Goal: Task Accomplishment & Management: Complete application form

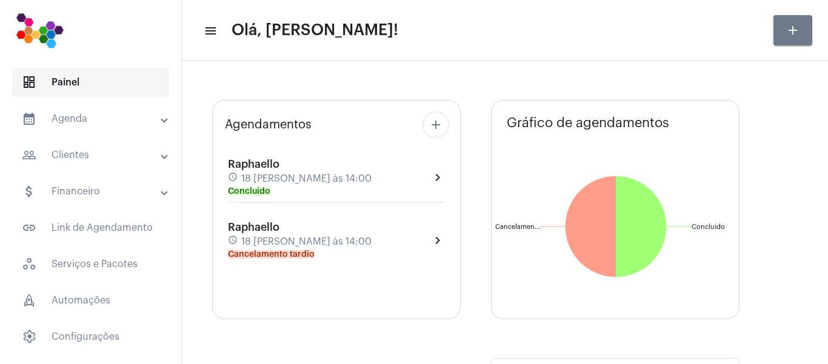
type input "[URL][DOMAIN_NAME]"
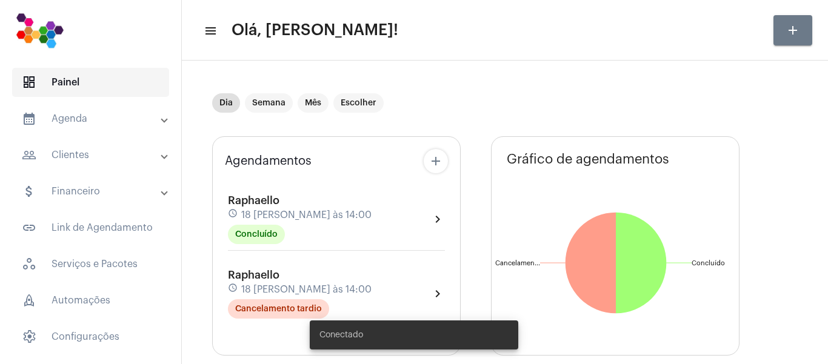
click at [56, 82] on span "dashboard Painel" at bounding box center [90, 82] width 157 height 29
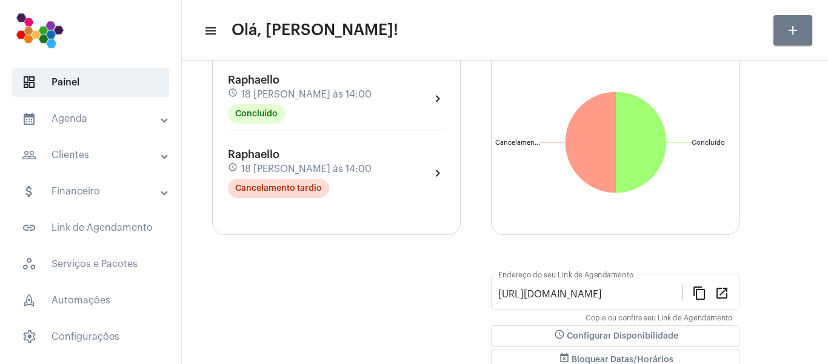
scroll to position [121, 0]
click at [798, 32] on mat-icon "add" at bounding box center [792, 30] width 15 height 15
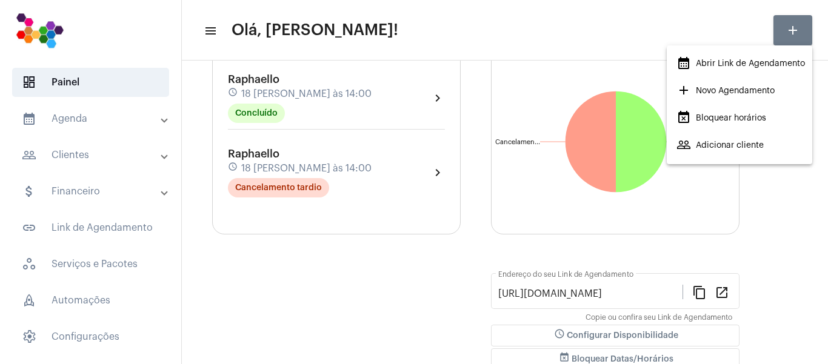
click at [739, 144] on span "people_outline Adicionar cliente" at bounding box center [719, 145] width 87 height 22
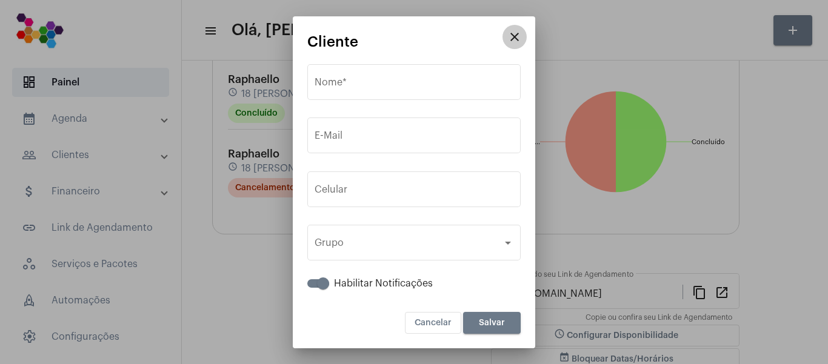
click at [517, 34] on mat-icon "close" at bounding box center [514, 37] width 15 height 15
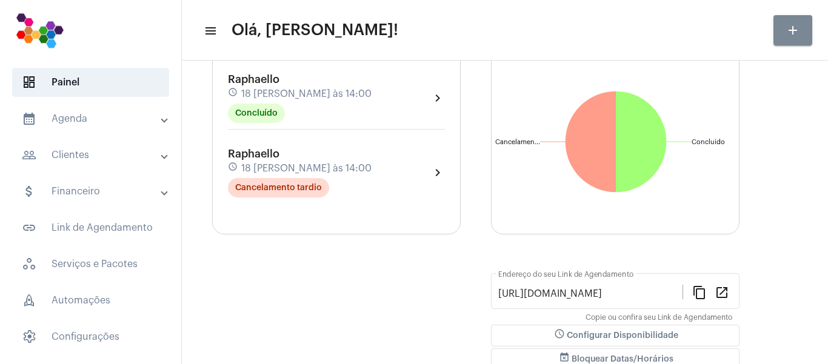
click at [788, 30] on mat-icon "add" at bounding box center [792, 30] width 15 height 15
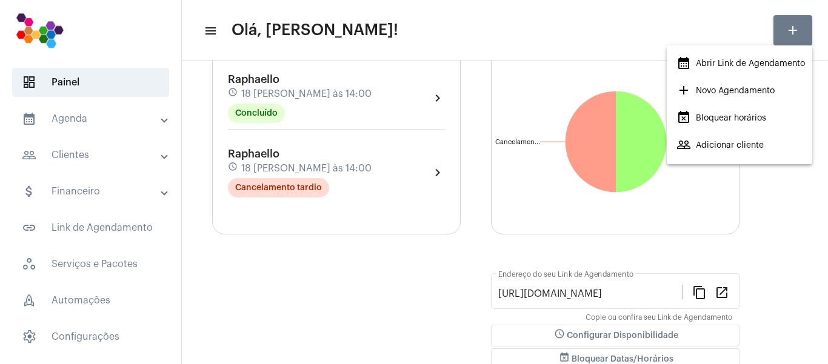
click at [795, 27] on div at bounding box center [414, 182] width 828 height 364
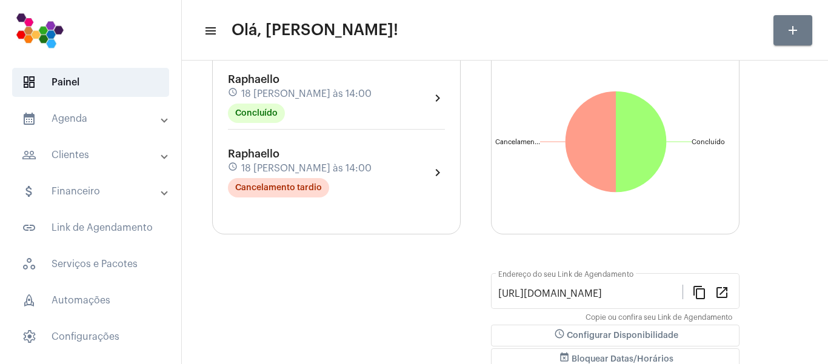
click at [88, 121] on mat-panel-title "calendar_month_outlined Agenda" at bounding box center [92, 118] width 140 height 15
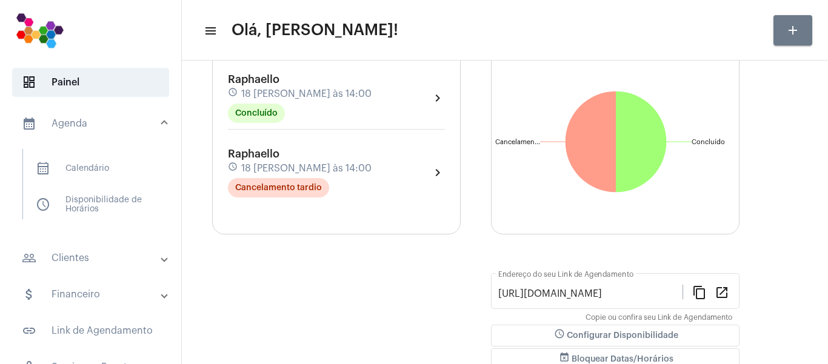
click at [88, 121] on mat-panel-title "calendar_month_outlined Agenda" at bounding box center [92, 123] width 140 height 15
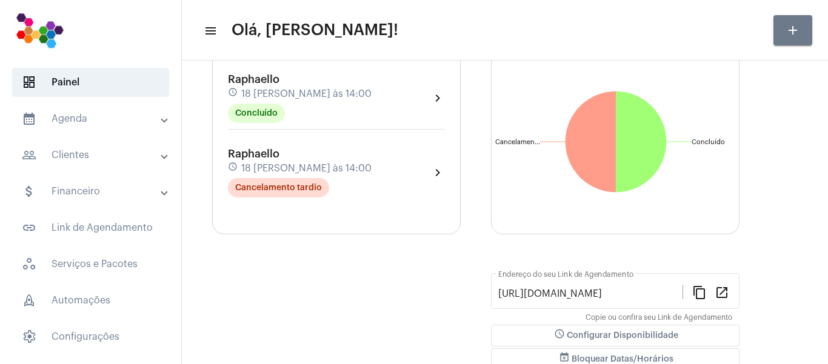
click at [88, 121] on mat-panel-title "calendar_month_outlined Agenda" at bounding box center [92, 118] width 140 height 15
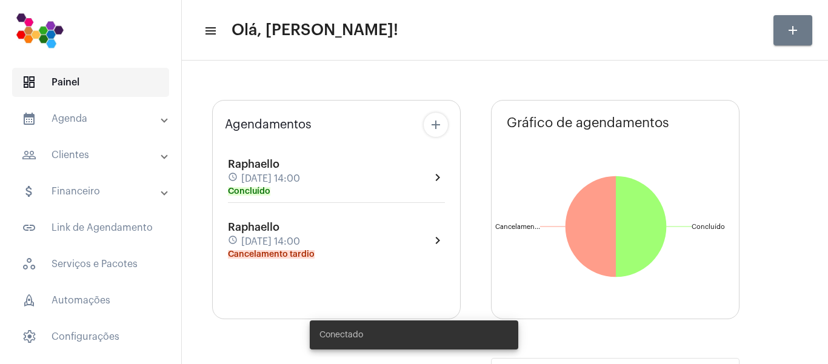
type input "[URL][DOMAIN_NAME]"
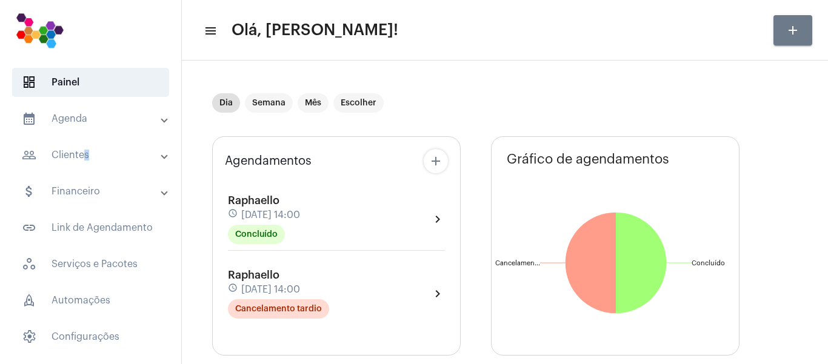
click at [81, 151] on mat-panel-title "people_outline Clientes" at bounding box center [92, 155] width 140 height 15
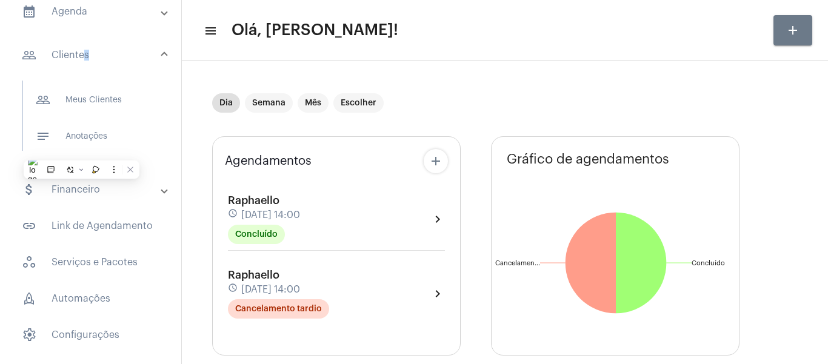
scroll to position [117, 0]
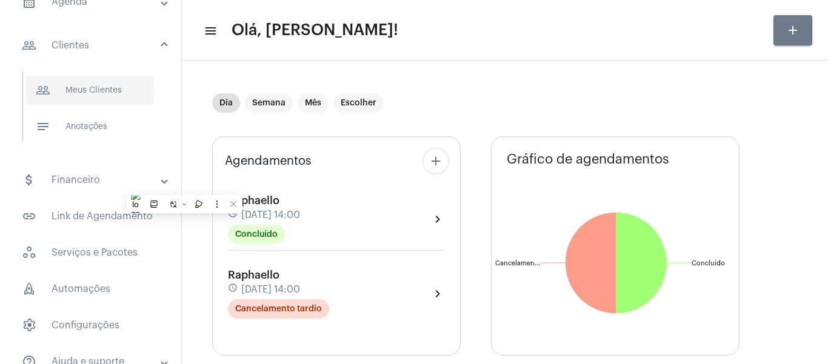
click at [86, 93] on span "people_outline Meus Clientes" at bounding box center [90, 90] width 128 height 29
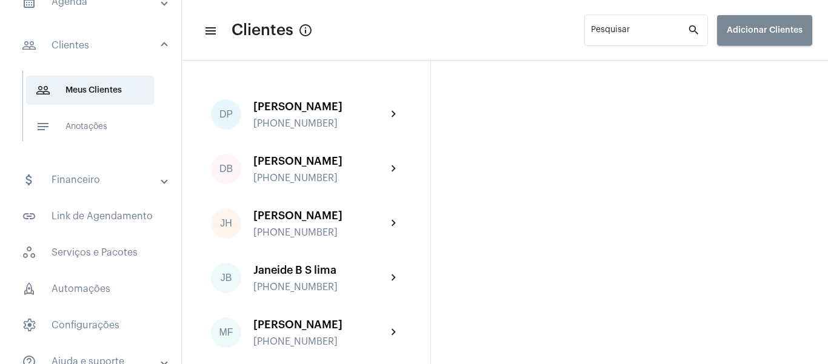
click at [781, 33] on span "Adicionar Clientes" at bounding box center [764, 30] width 76 height 8
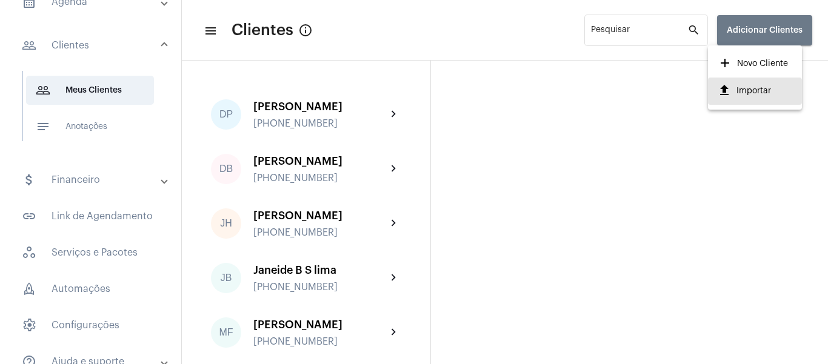
click at [737, 92] on span "upload Importar" at bounding box center [743, 91] width 53 height 22
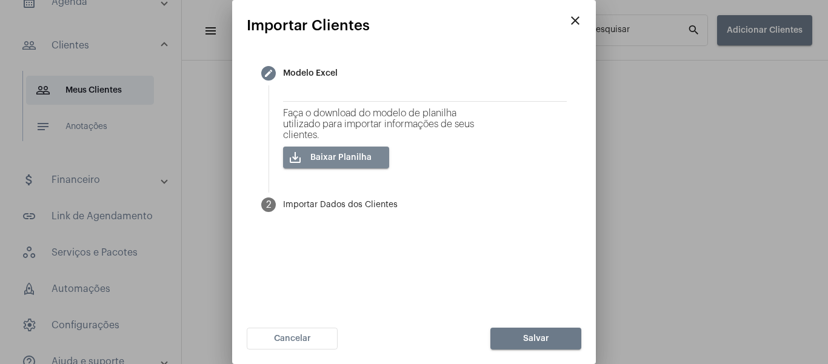
click at [356, 158] on span "save_alt Baixar Planilha" at bounding box center [340, 157] width 61 height 8
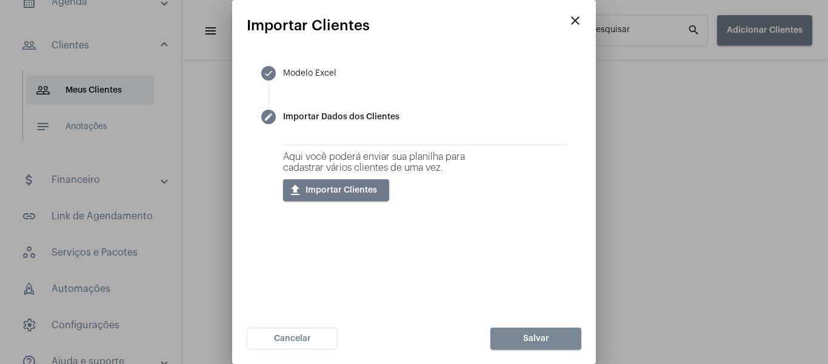
click at [550, 333] on button "Salvar" at bounding box center [535, 339] width 91 height 22
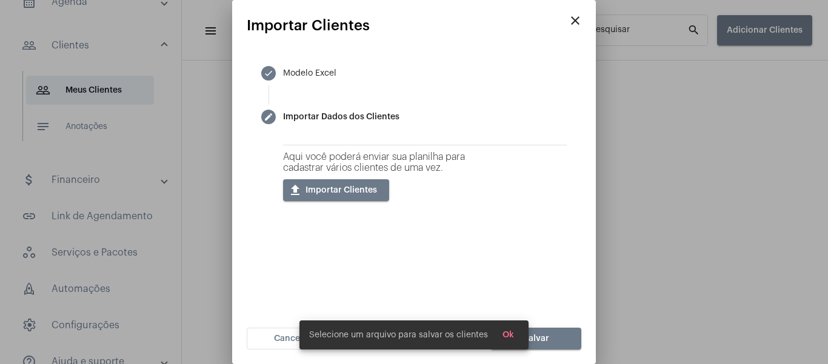
click at [670, 276] on div at bounding box center [414, 182] width 828 height 364
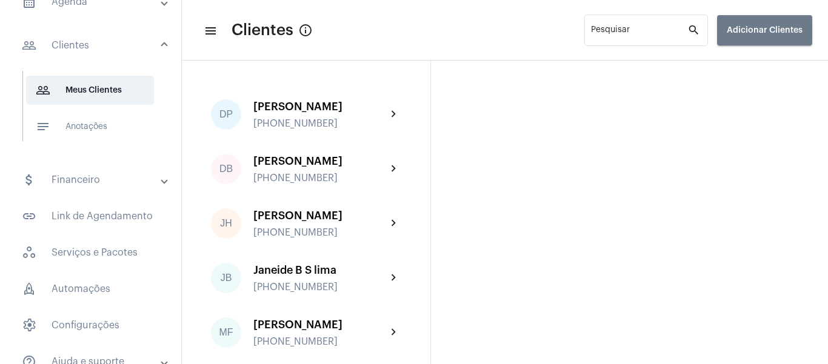
click at [774, 32] on span "Adicionar Clientes" at bounding box center [764, 30] width 76 height 8
click at [768, 95] on span "upload Importar" at bounding box center [743, 91] width 53 height 22
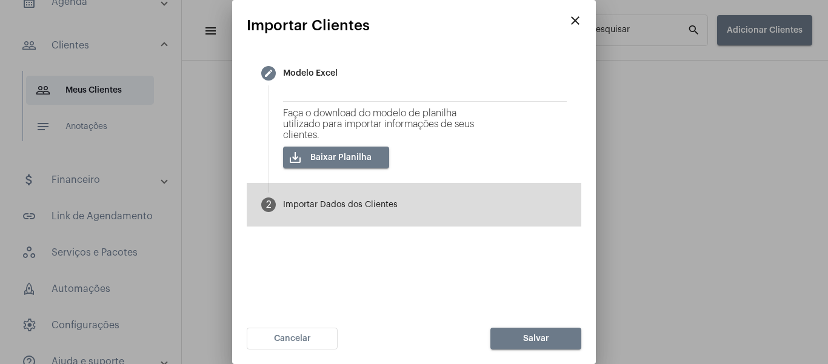
click at [397, 205] on div "Importar Dados dos Clientes" at bounding box center [340, 205] width 115 height 9
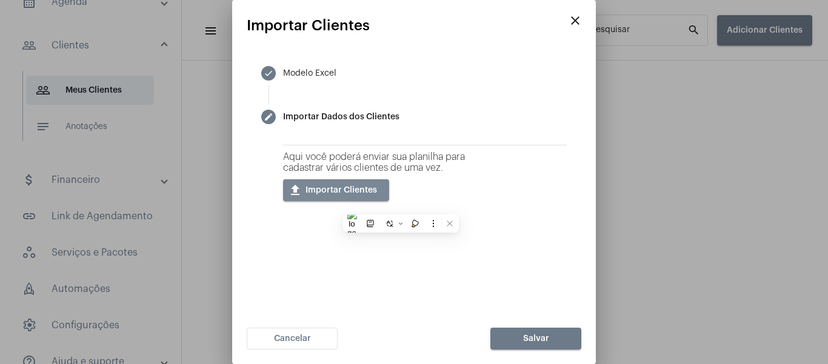
click at [373, 190] on span "upload Importar Clientes" at bounding box center [340, 190] width 71 height 8
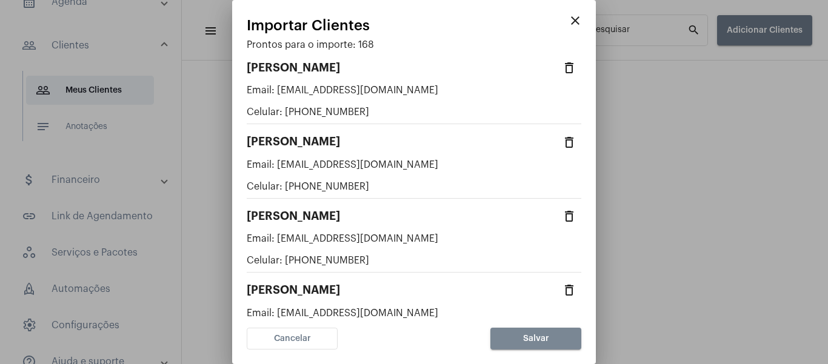
click at [542, 338] on span "Salvar" at bounding box center [536, 338] width 26 height 8
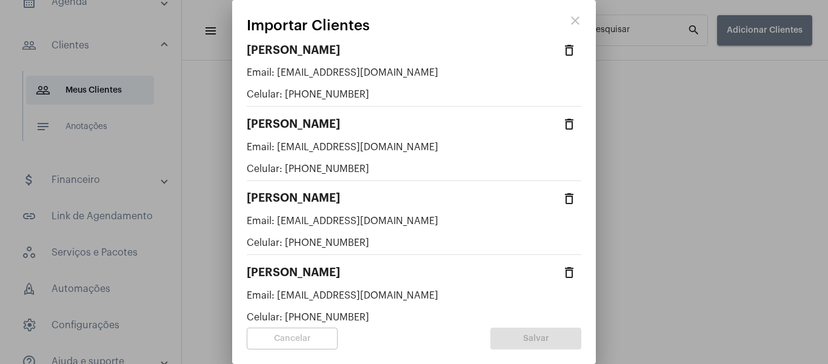
scroll to position [1575, 0]
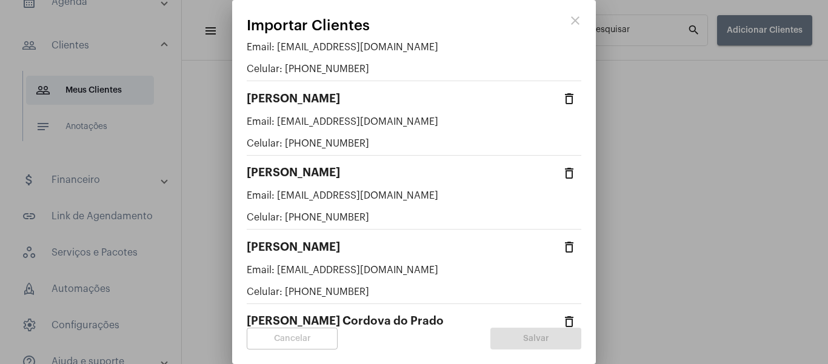
drag, startPoint x: 585, startPoint y: 90, endPoint x: 577, endPoint y: 130, distance: 41.3
click at [577, 130] on mat-dialog-container "close Importar Clientes Prontos para o importe: 168 delete_outline [PERSON_NAME…" at bounding box center [414, 182] width 364 height 364
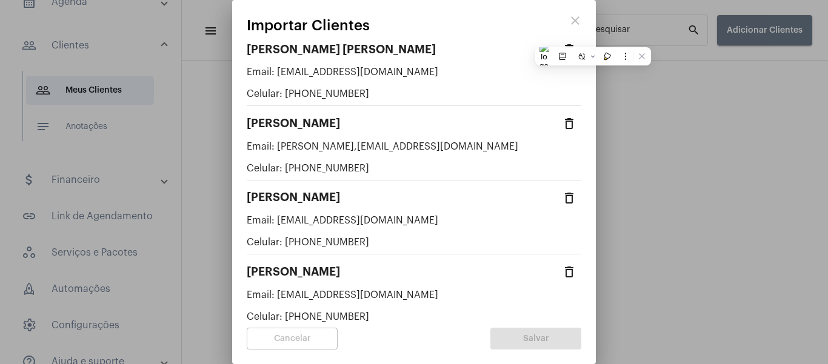
scroll to position [0, 0]
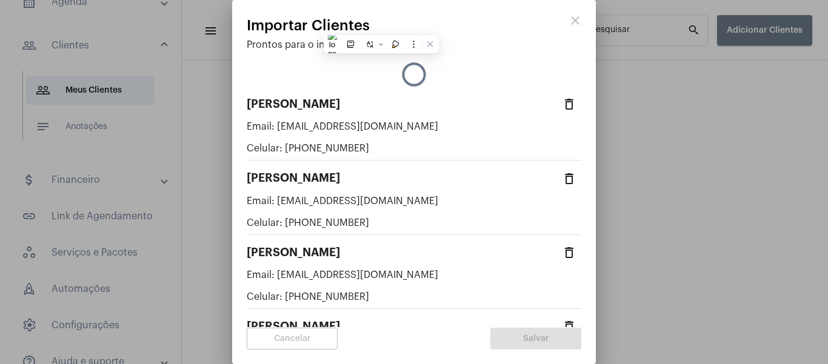
click at [543, 116] on div "delete_outline Valdney Gomes da Cruz Email: valdygocruz@gmail.com Celular: (48)…" at bounding box center [414, 129] width 334 height 63
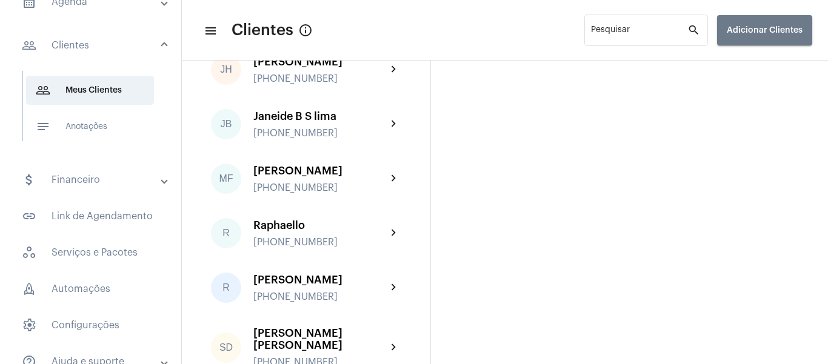
scroll to position [160, 0]
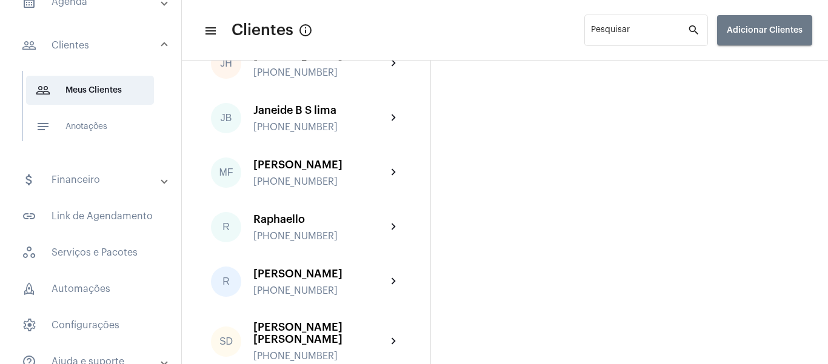
click at [763, 29] on span "Adicionar Clientes" at bounding box center [764, 30] width 76 height 8
click at [750, 93] on span "upload Importar" at bounding box center [743, 91] width 53 height 22
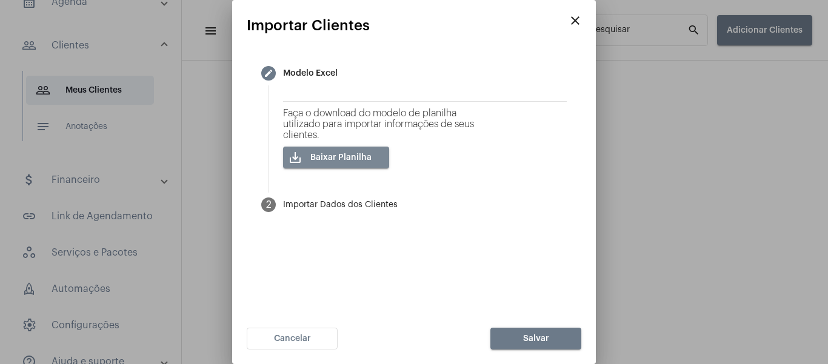
click at [365, 162] on span "save_alt Baixar Planilha" at bounding box center [340, 157] width 61 height 8
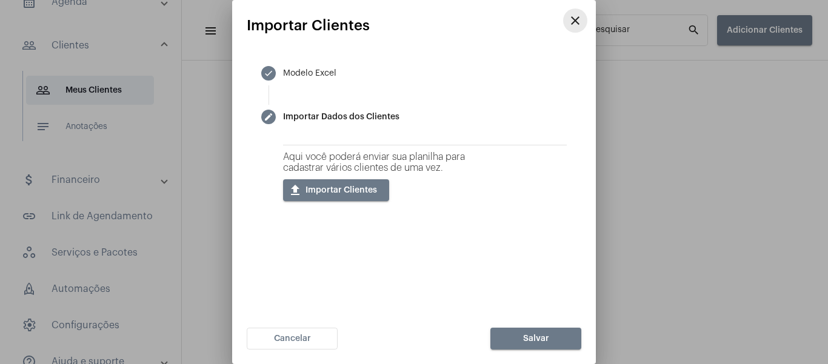
click at [575, 13] on mat-icon "close" at bounding box center [575, 20] width 15 height 15
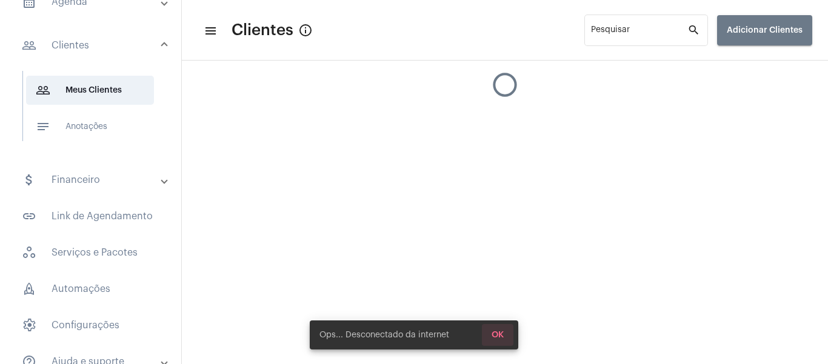
click at [501, 335] on span "OK" at bounding box center [497, 335] width 12 height 8
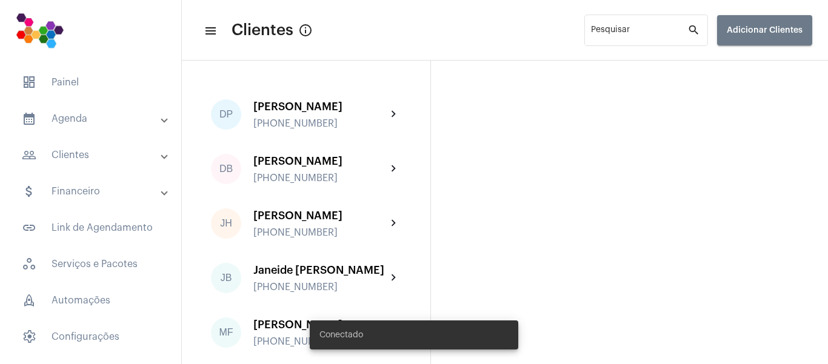
click at [761, 27] on span "Adicionar Clientes" at bounding box center [764, 30] width 76 height 8
click at [763, 90] on span "upload Importar" at bounding box center [743, 91] width 53 height 22
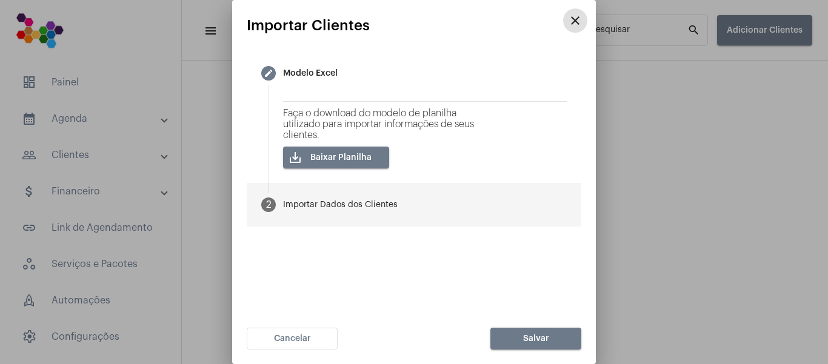
click at [373, 208] on div "Importar Dados dos Clientes" at bounding box center [340, 205] width 115 height 9
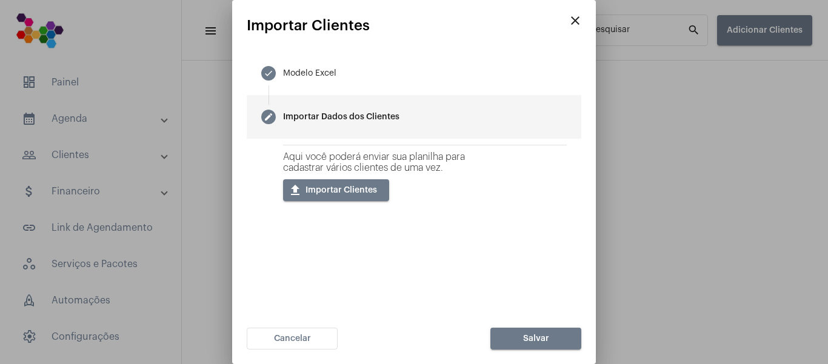
click at [365, 189] on span "upload Importar Clientes" at bounding box center [340, 190] width 71 height 8
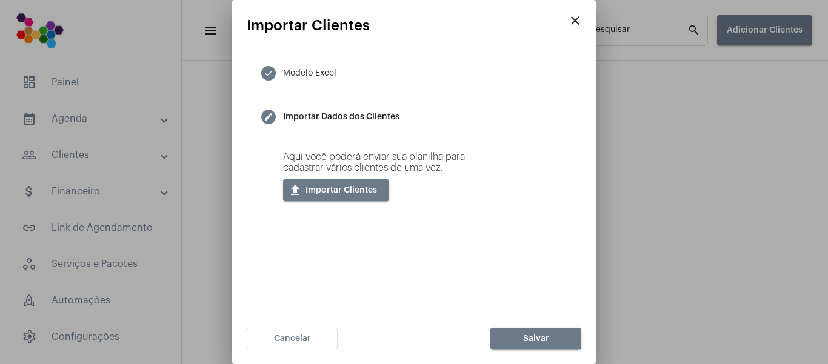
click at [573, 16] on mat-icon "close" at bounding box center [575, 20] width 15 height 15
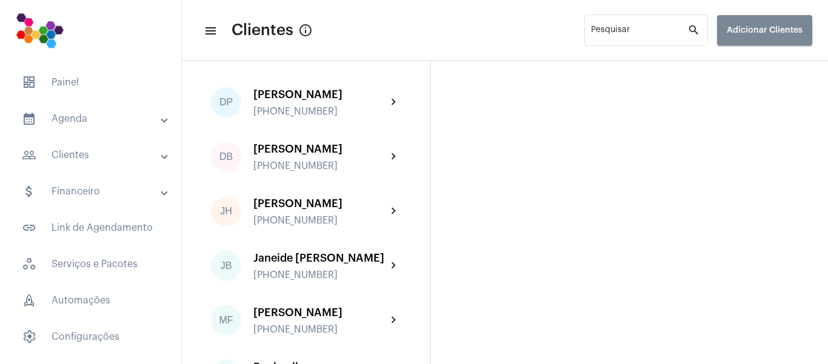
click at [742, 32] on span "Adicionar Clientes" at bounding box center [764, 30] width 76 height 8
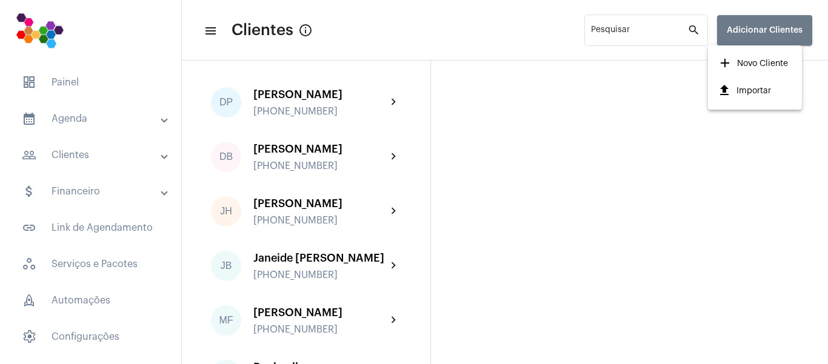
click at [741, 96] on span "upload Importar" at bounding box center [743, 91] width 53 height 22
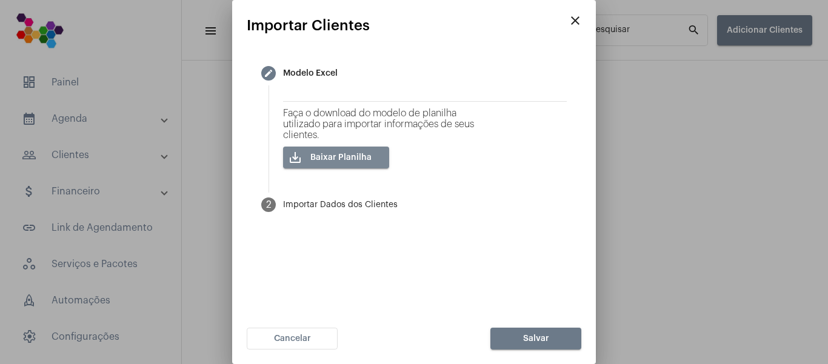
click at [329, 153] on span "save_alt Baixar Planilha" at bounding box center [340, 157] width 61 height 8
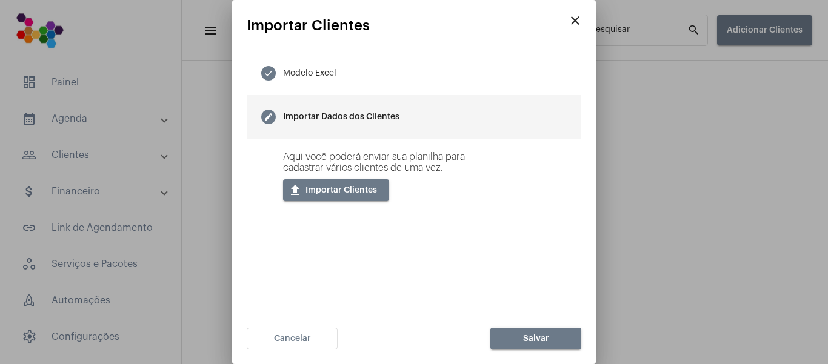
click at [583, 25] on button "close" at bounding box center [575, 20] width 24 height 24
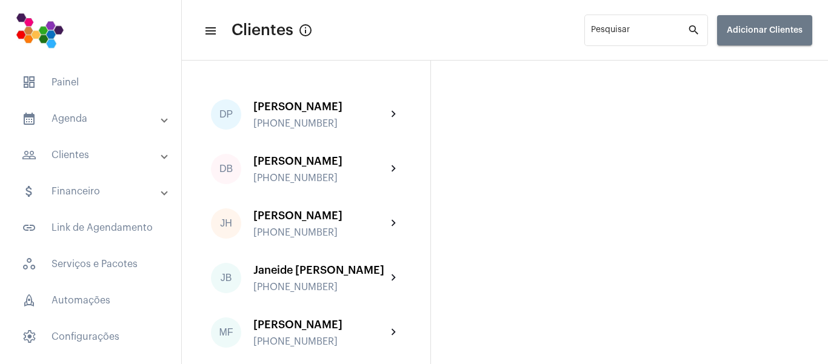
click at [755, 32] on span "Adicionar Clientes" at bounding box center [764, 30] width 76 height 8
click at [758, 86] on span "upload Importar" at bounding box center [743, 91] width 53 height 22
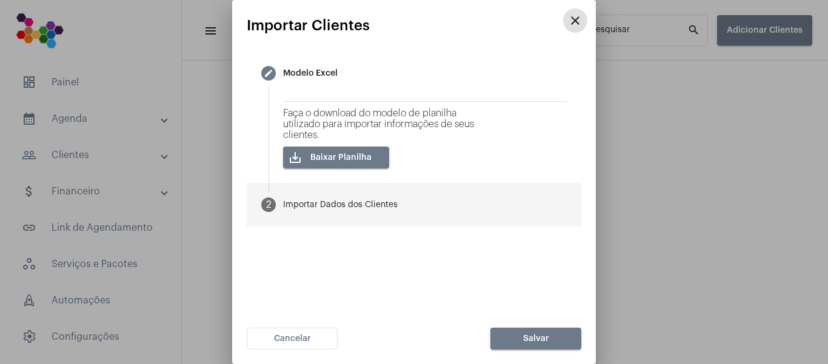
click at [351, 208] on div "Importar Dados dos Clientes" at bounding box center [340, 205] width 115 height 9
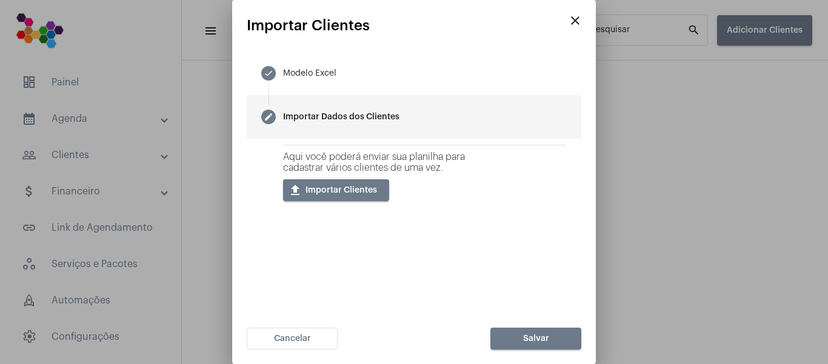
click at [349, 196] on button "upload Importar Clientes" at bounding box center [336, 190] width 106 height 22
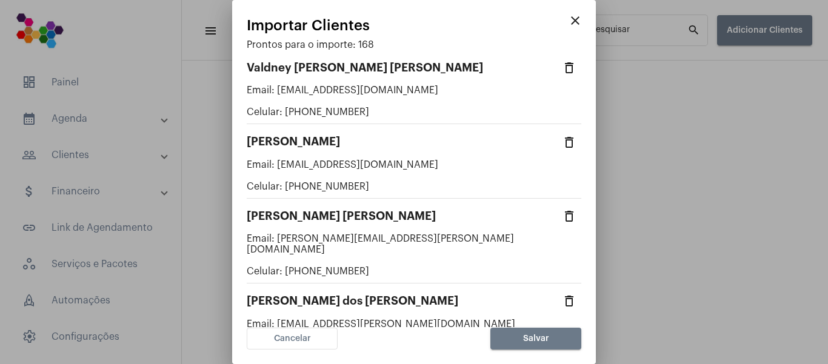
click at [533, 339] on span "Salvar" at bounding box center [536, 338] width 26 height 8
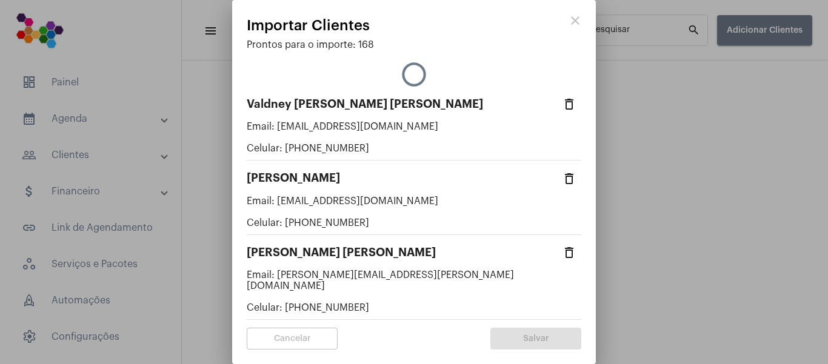
click at [688, 179] on div at bounding box center [414, 182] width 828 height 364
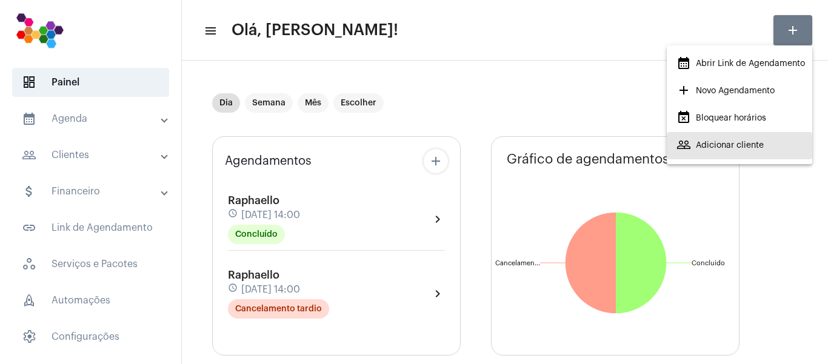
click at [736, 148] on span "people_outline Adicionar cliente" at bounding box center [719, 145] width 87 height 22
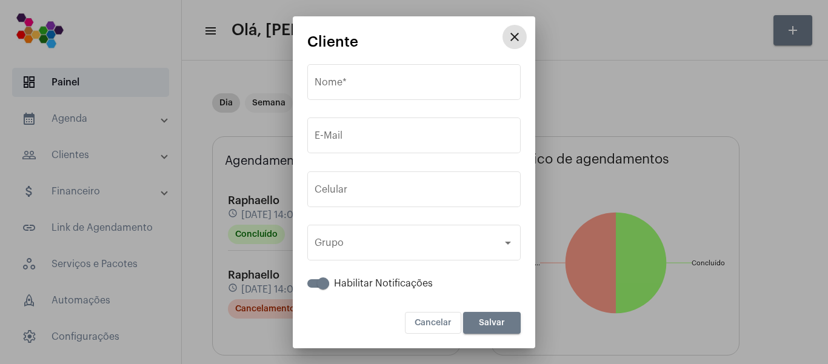
click at [508, 37] on mat-icon "close" at bounding box center [514, 37] width 15 height 15
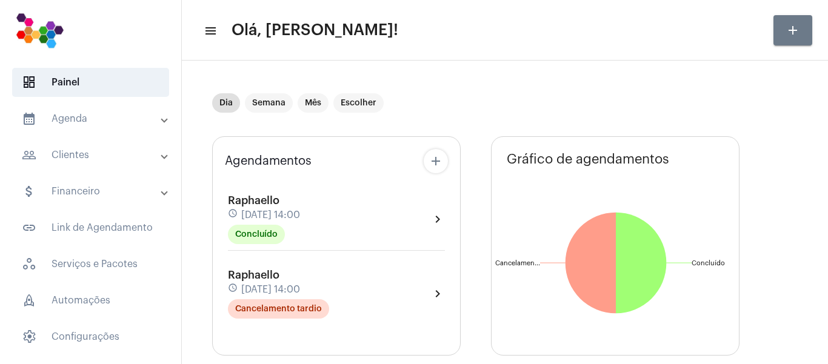
click at [162, 156] on span at bounding box center [164, 155] width 5 height 10
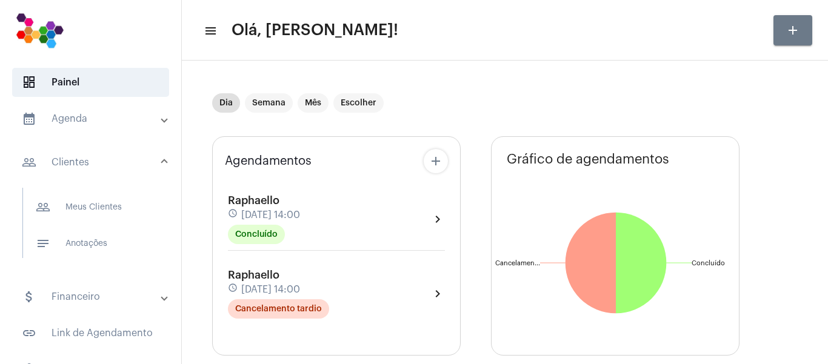
scroll to position [61, 0]
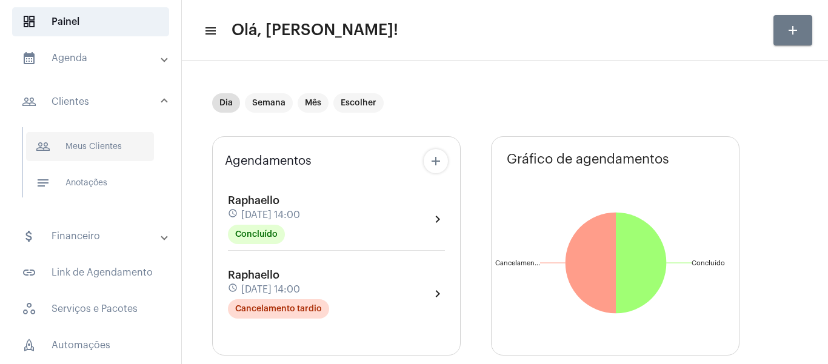
click at [121, 147] on span "people_outline Meus Clientes" at bounding box center [90, 146] width 128 height 29
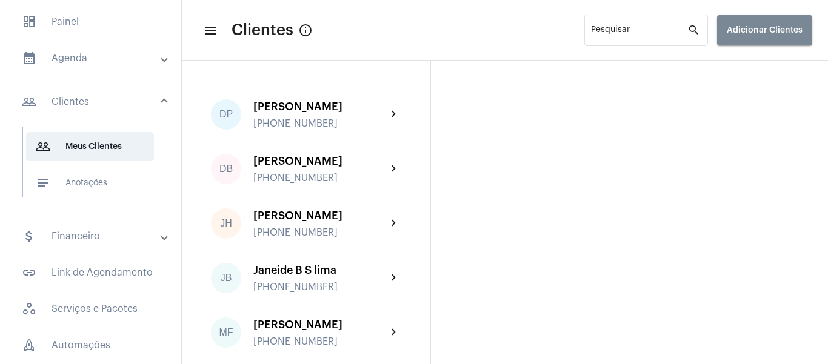
click at [782, 26] on span "Adicionar Clientes" at bounding box center [764, 30] width 76 height 8
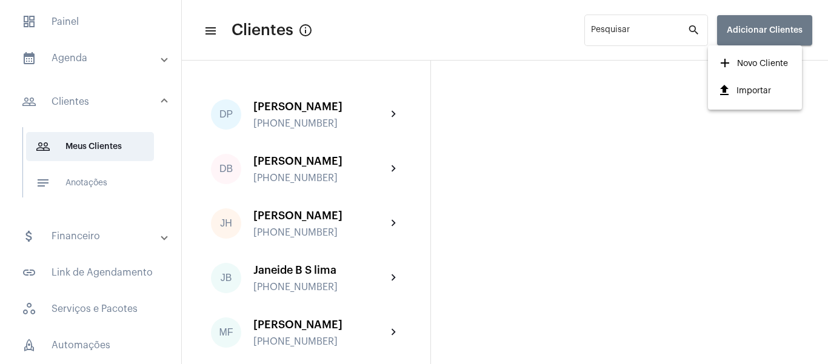
click at [754, 88] on span "upload Importar" at bounding box center [743, 91] width 53 height 22
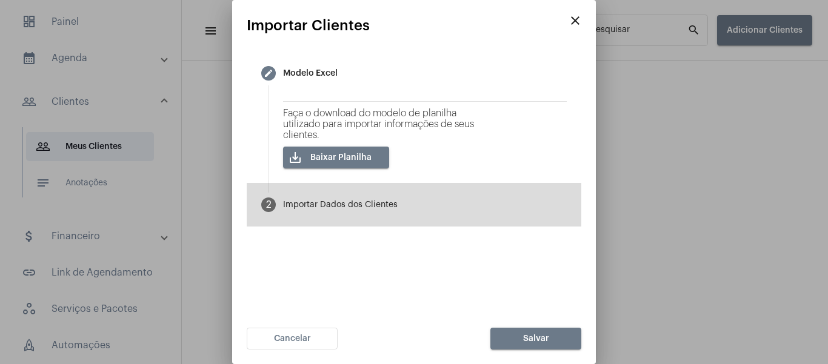
click at [374, 205] on div "Importar Dados dos Clientes" at bounding box center [340, 205] width 115 height 9
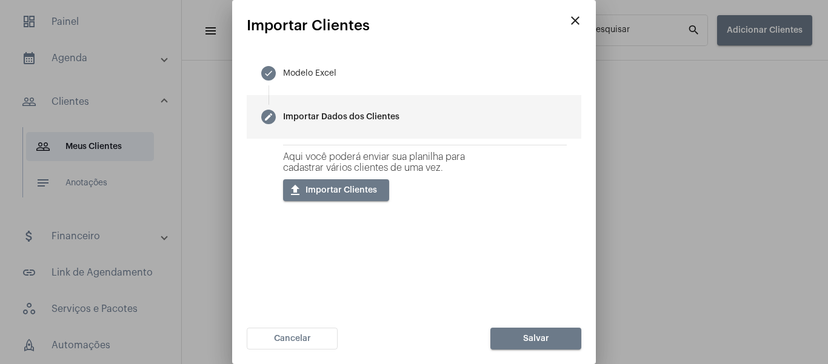
click at [346, 188] on span "upload Importar Clientes" at bounding box center [340, 190] width 71 height 8
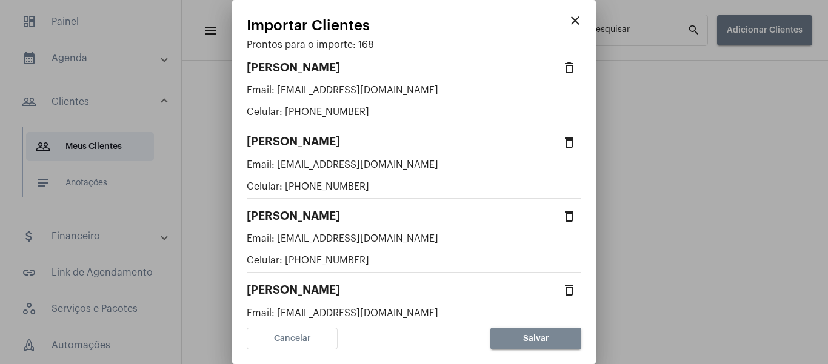
click at [554, 341] on button "Salvar" at bounding box center [535, 339] width 91 height 22
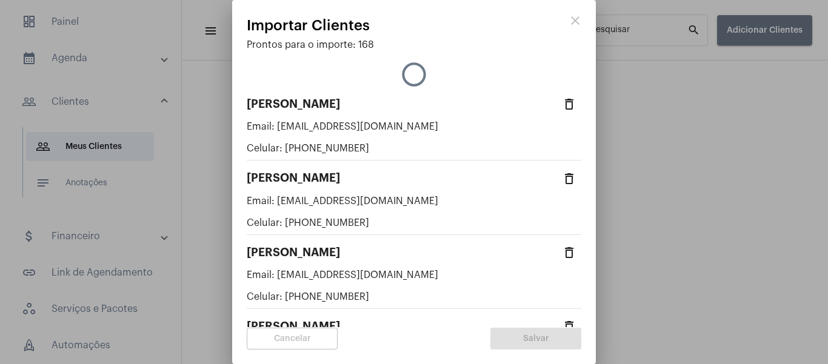
click at [354, 45] on div "Prontos para o importe: 168" at bounding box center [414, 44] width 334 height 11
click at [400, 71] on icon at bounding box center [413, 74] width 27 height 27
click at [401, 71] on icon at bounding box center [413, 74] width 25 height 25
click at [488, 38] on div "close Importar Clientes Prontos para o importe: 168 delete_outline [PERSON_NAME…" at bounding box center [414, 171] width 334 height 313
